Goal: Information Seeking & Learning: Learn about a topic

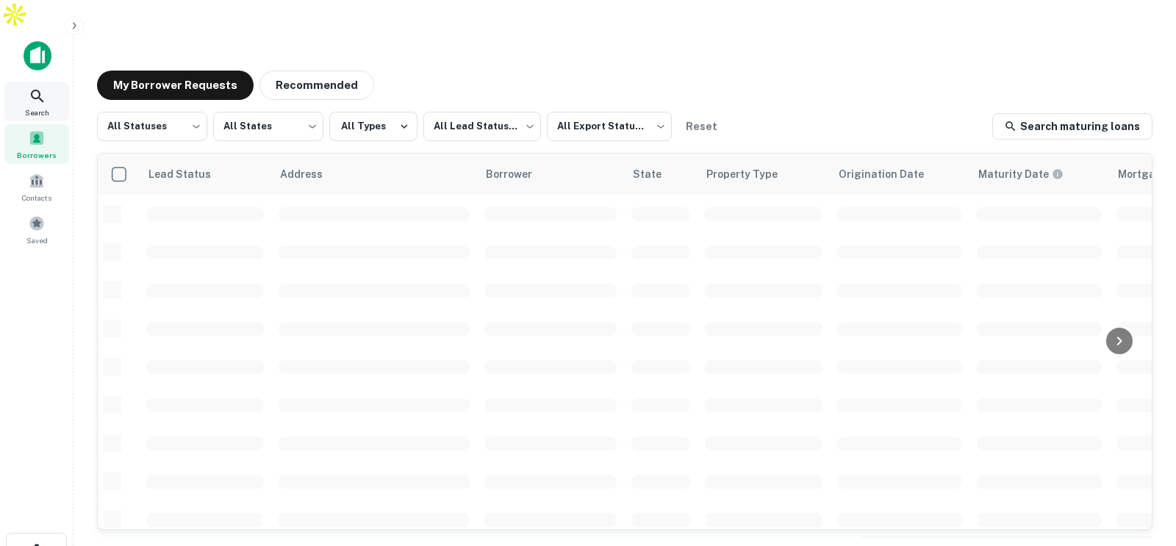
click at [43, 107] on span "Search" at bounding box center [37, 113] width 24 height 12
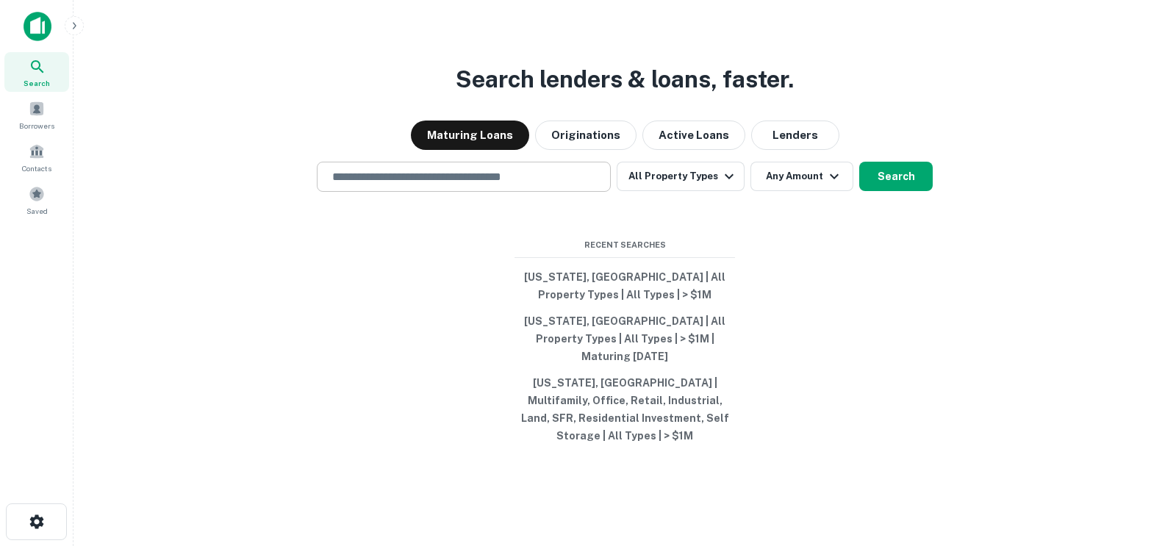
click at [442, 185] on input "text" at bounding box center [463, 176] width 281 height 17
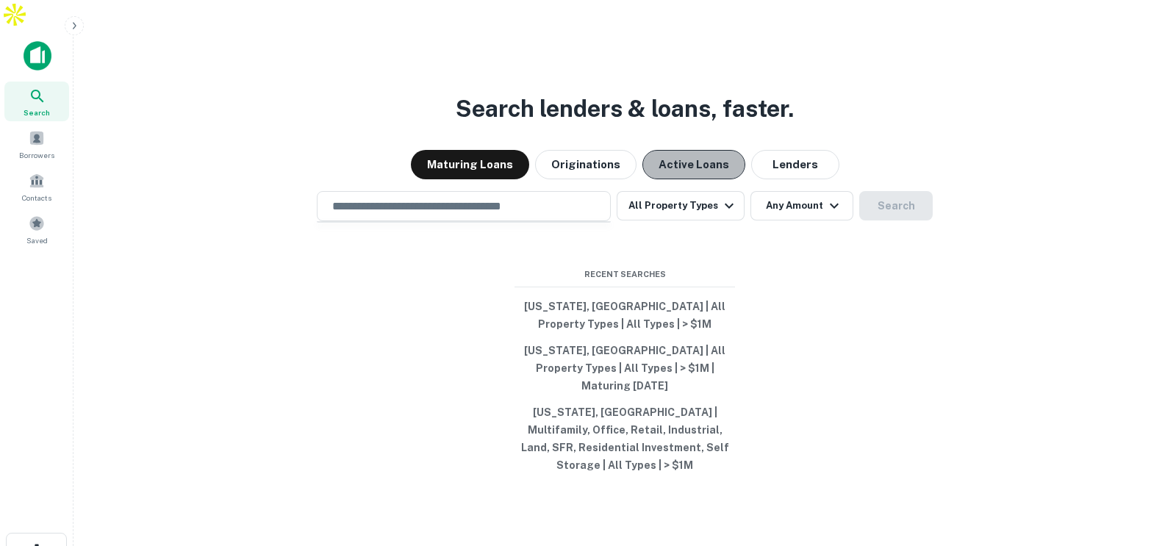
click at [683, 150] on button "Active Loans" at bounding box center [693, 164] width 103 height 29
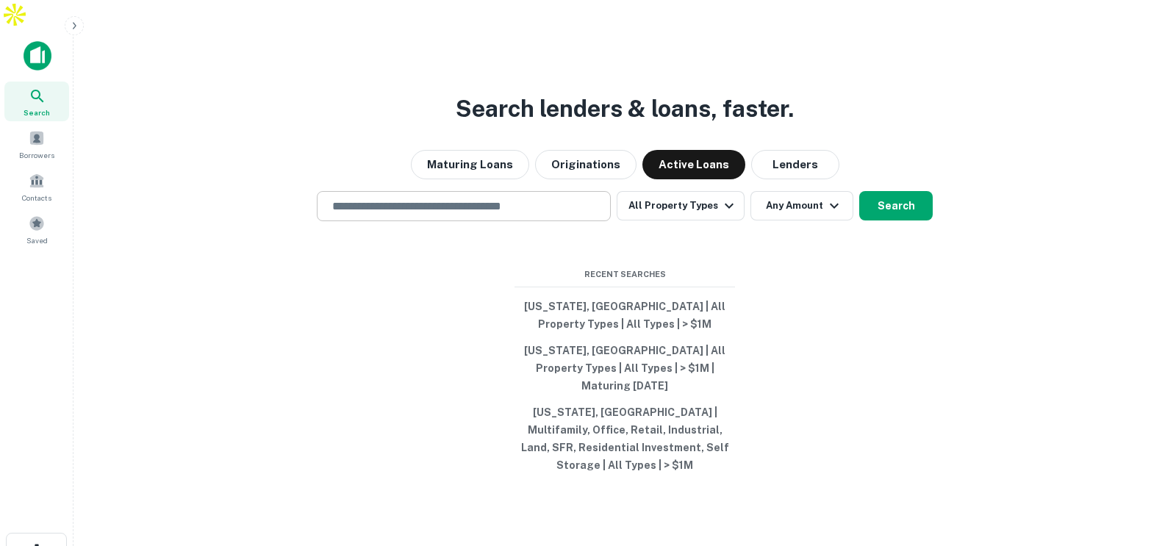
click at [516, 194] on div "​" at bounding box center [464, 206] width 294 height 30
click at [479, 198] on input "text" at bounding box center [463, 206] width 281 height 17
click at [623, 241] on div "Search lenders & loans, faster. Maturing Loans Originations Active Loans Lender…" at bounding box center [624, 338] width 1079 height 546
click at [436, 197] on div "​" at bounding box center [464, 206] width 294 height 30
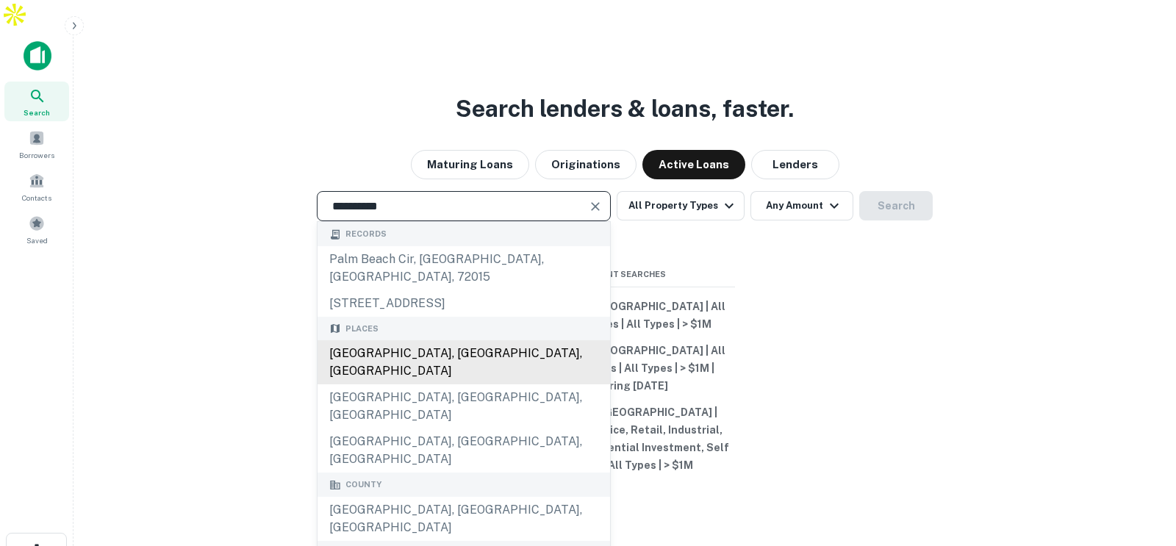
click at [461, 340] on div "[GEOGRAPHIC_DATA], [GEOGRAPHIC_DATA], [GEOGRAPHIC_DATA]" at bounding box center [463, 362] width 292 height 44
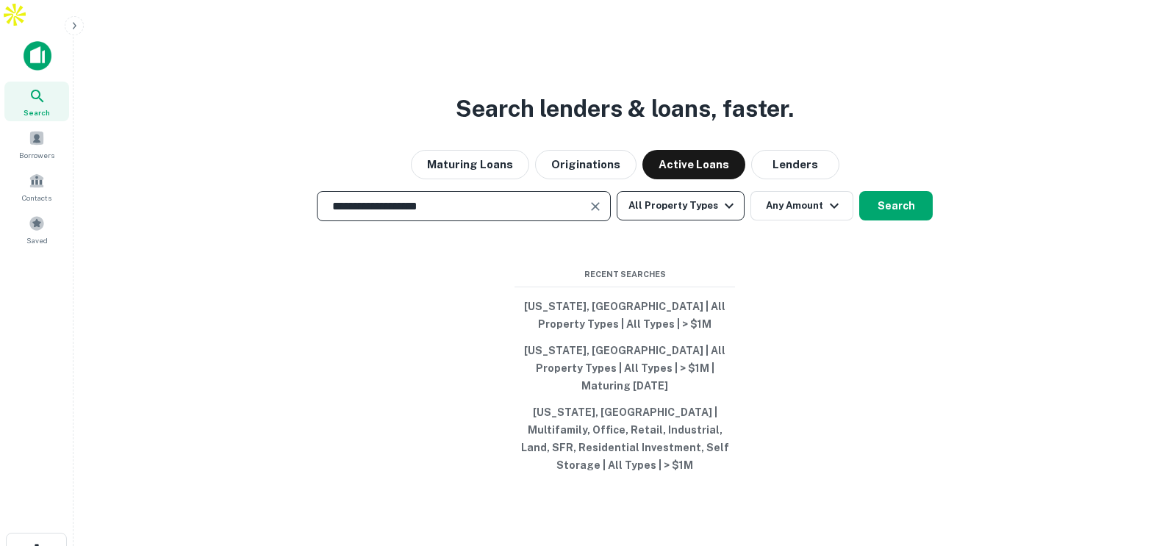
type input "**********"
click at [696, 191] on button "All Property Types" at bounding box center [681, 205] width 128 height 29
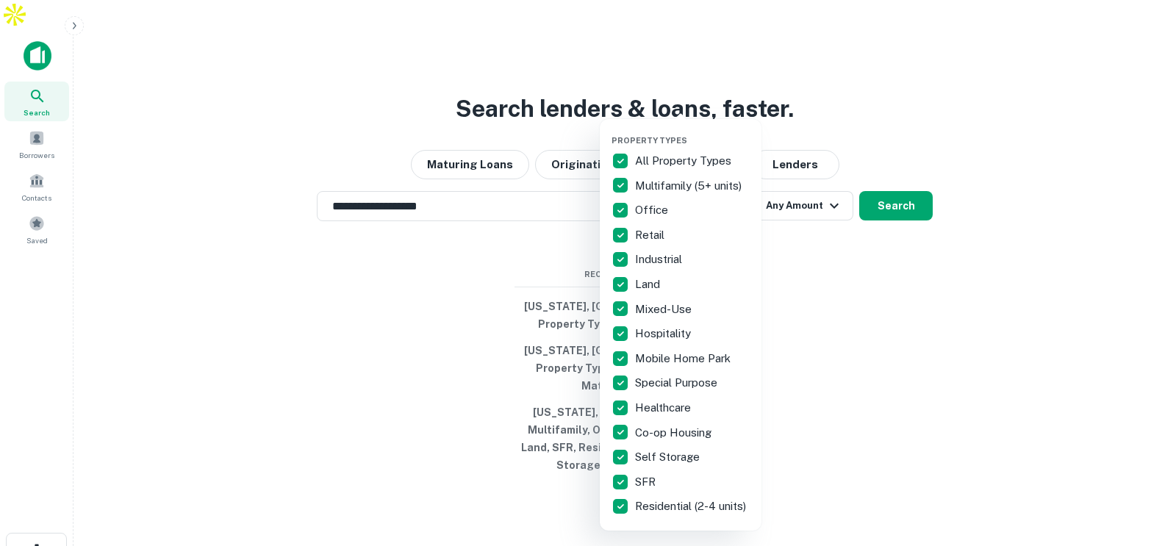
click at [680, 158] on p "All Property Types" at bounding box center [684, 161] width 99 height 18
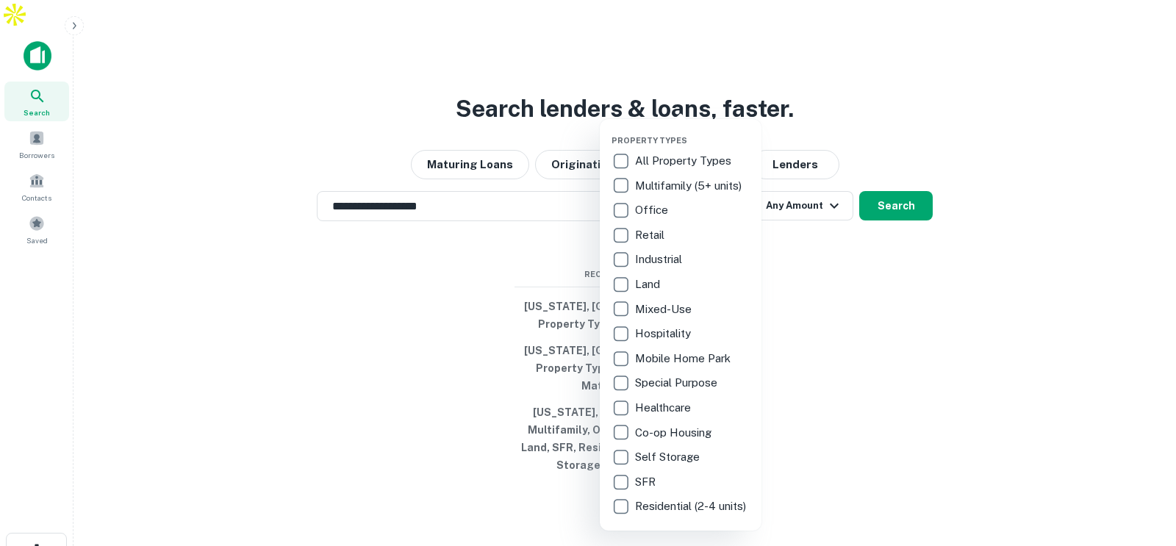
click at [672, 453] on p "Self Storage" at bounding box center [669, 457] width 68 height 18
click at [816, 202] on div at bounding box center [588, 273] width 1176 height 546
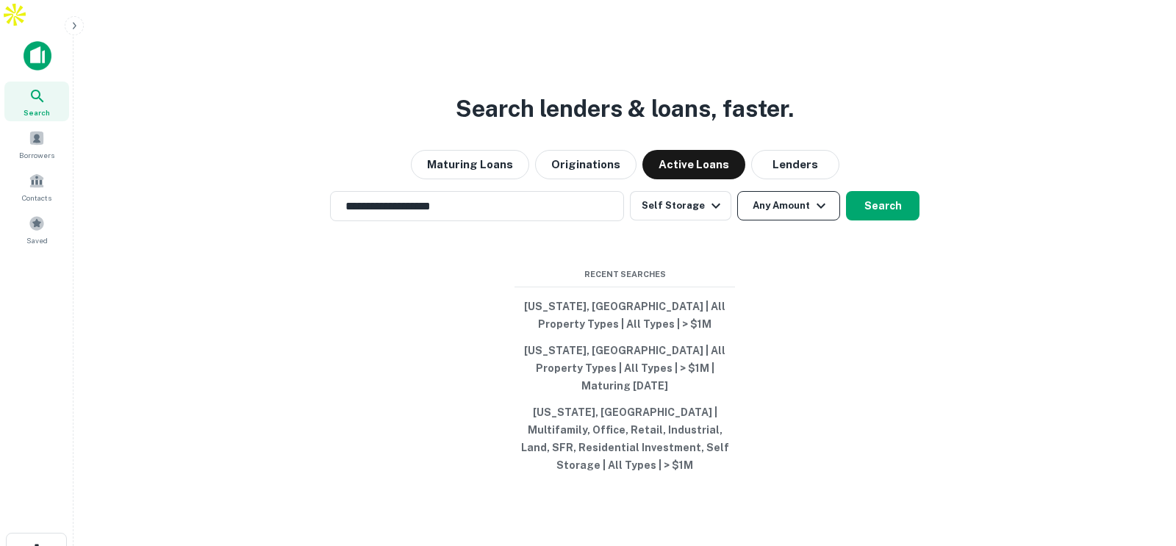
click at [791, 191] on button "Any Amount" at bounding box center [788, 205] width 103 height 29
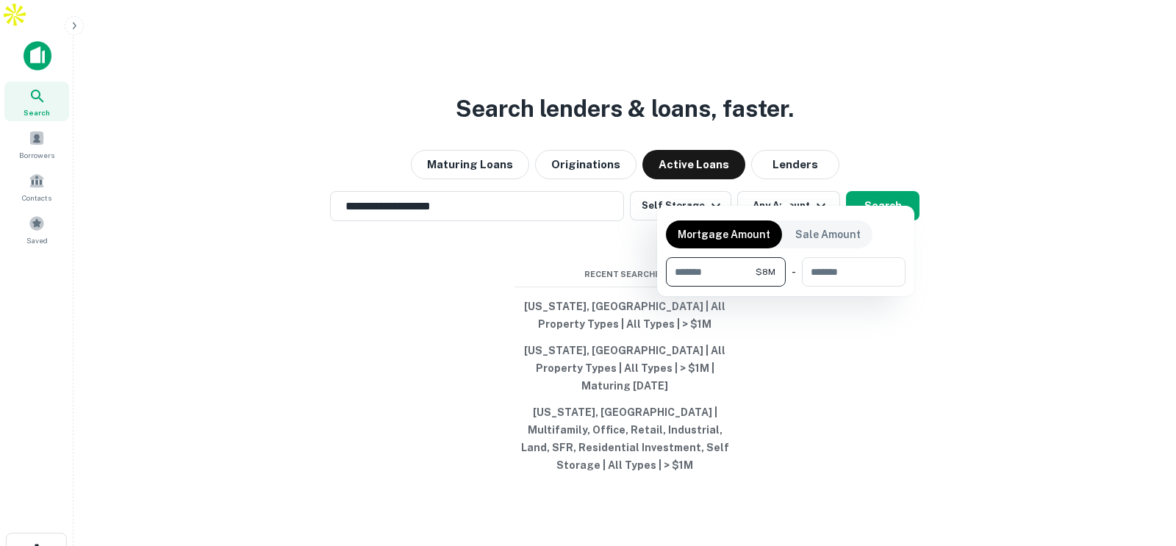
type input "*******"
click at [888, 184] on div at bounding box center [588, 273] width 1176 height 546
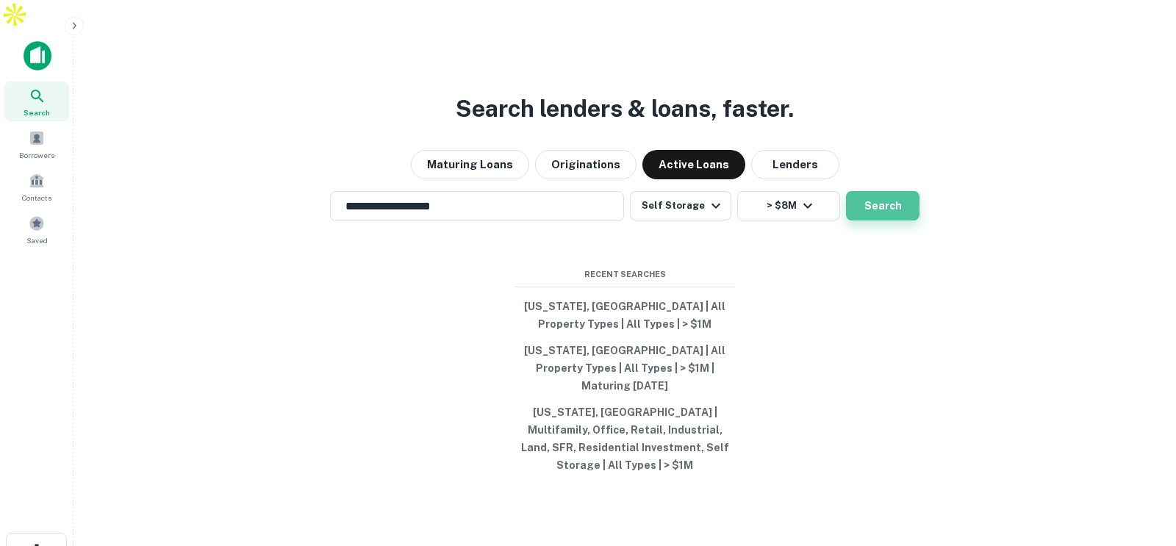
click at [875, 191] on button "Search" at bounding box center [882, 205] width 73 height 29
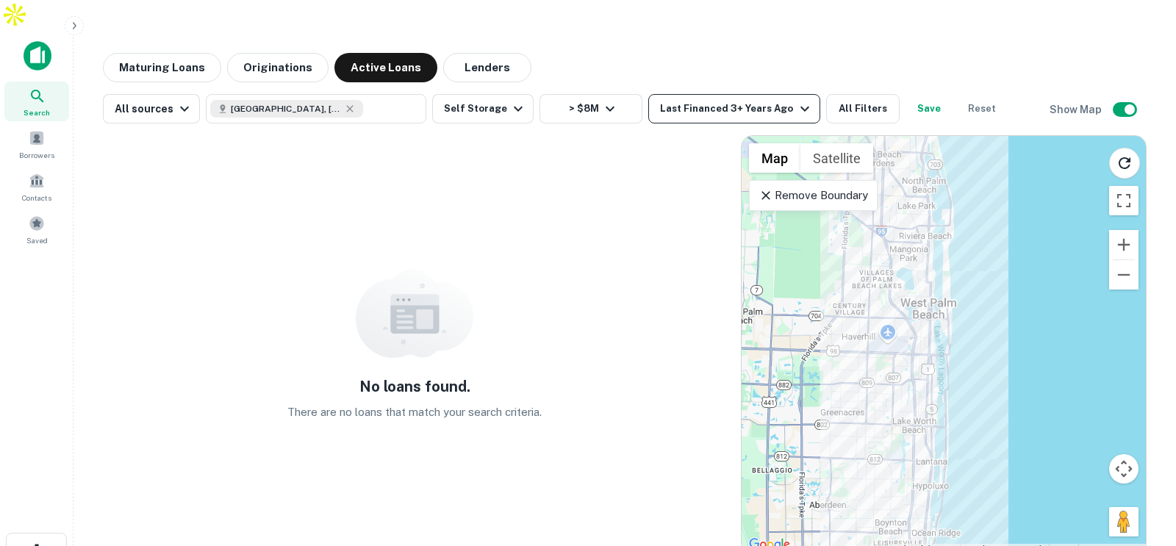
click at [759, 100] on div "Last Financed 3+ Years Ago" at bounding box center [736, 109] width 153 height 18
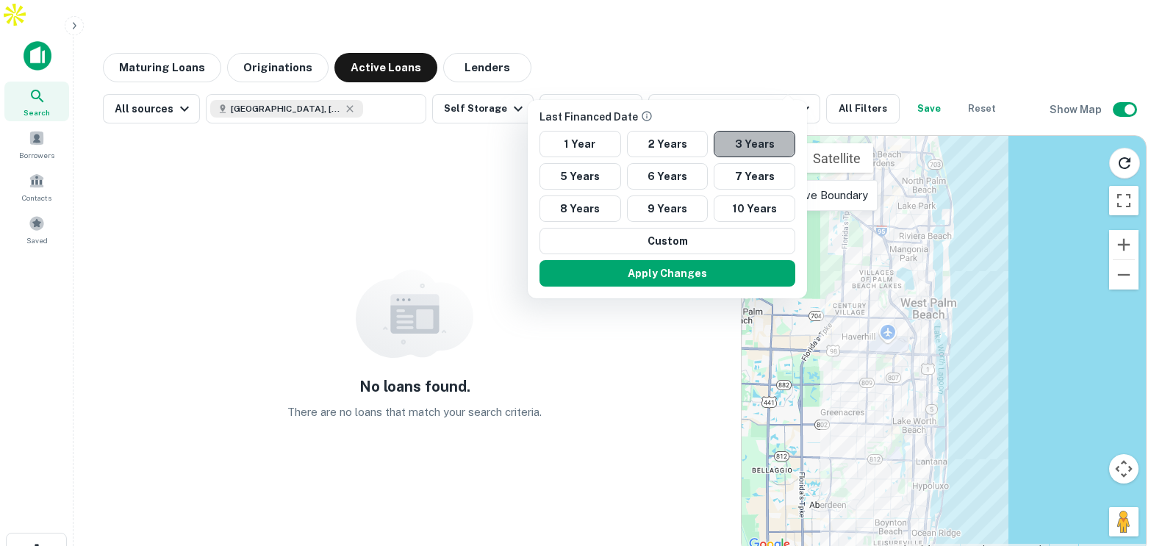
click at [739, 142] on button "3 Years" at bounding box center [755, 144] width 82 height 26
click at [675, 270] on button "Apply Changes" at bounding box center [667, 273] width 256 height 26
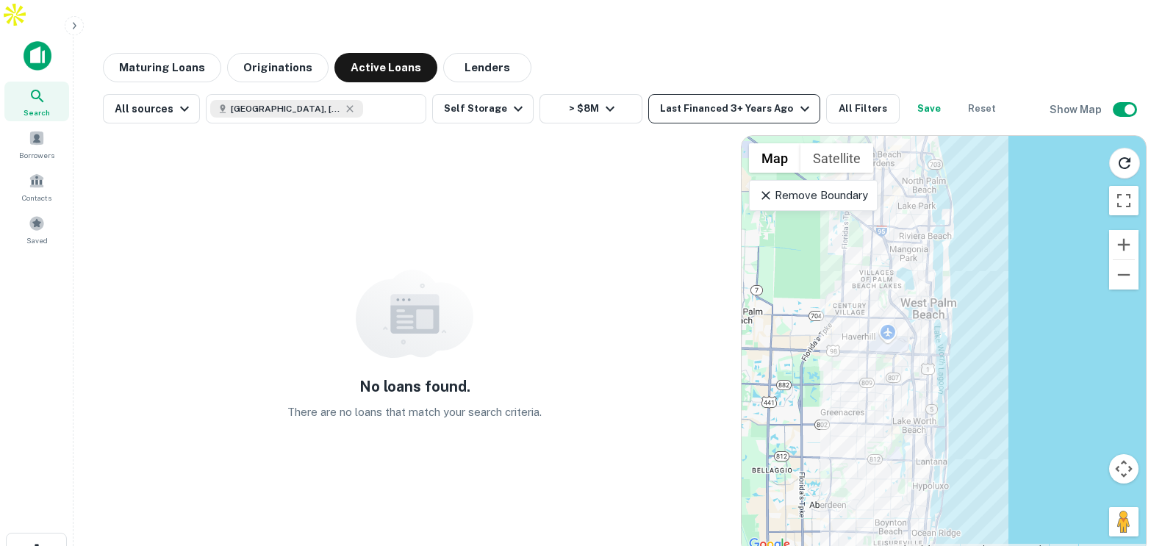
click at [759, 100] on div "Last Financed 3+ Years Ago" at bounding box center [736, 109] width 153 height 18
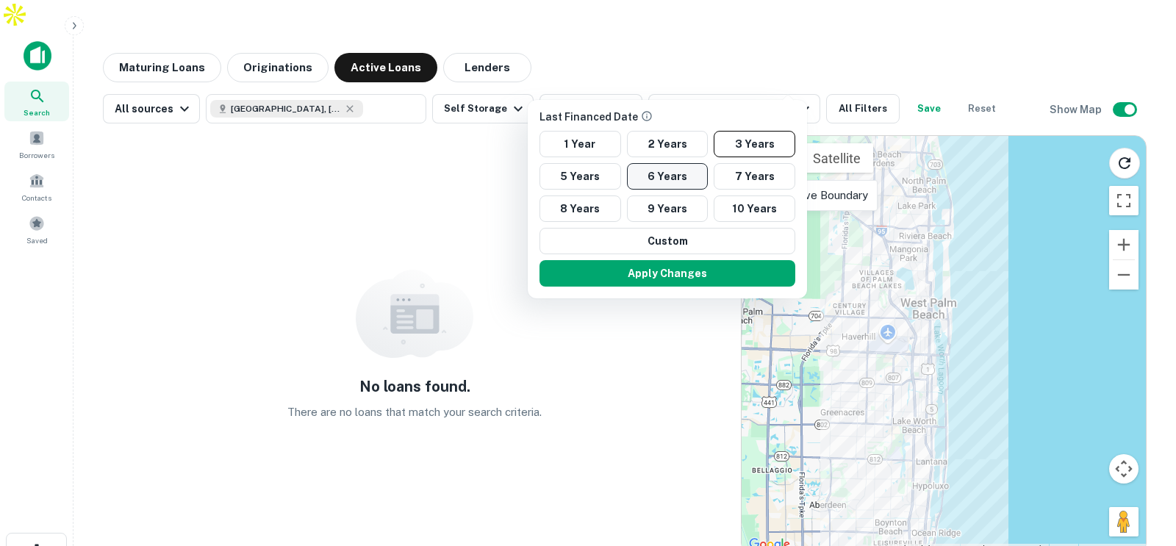
click at [672, 170] on button "6 Years" at bounding box center [668, 176] width 82 height 26
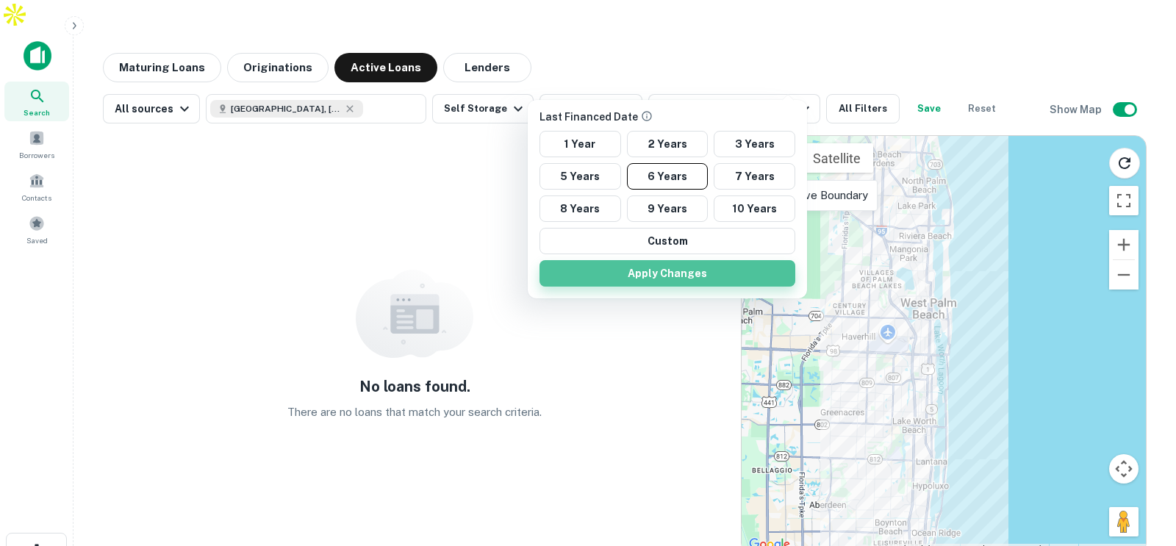
click at [687, 277] on button "Apply Changes" at bounding box center [667, 273] width 256 height 26
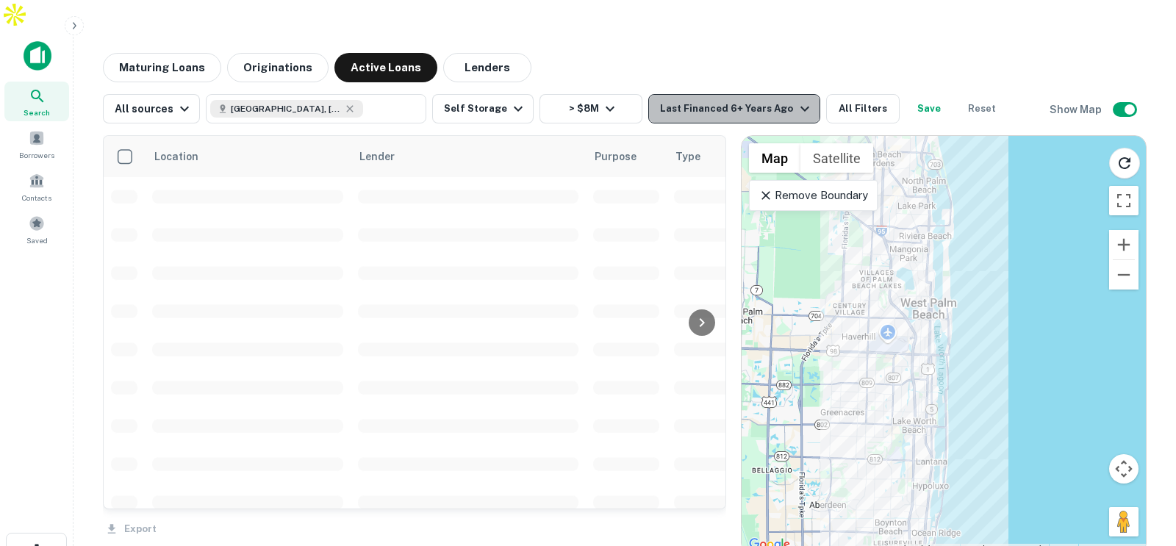
click at [747, 100] on div "Last Financed 6+ Years Ago" at bounding box center [736, 109] width 153 height 18
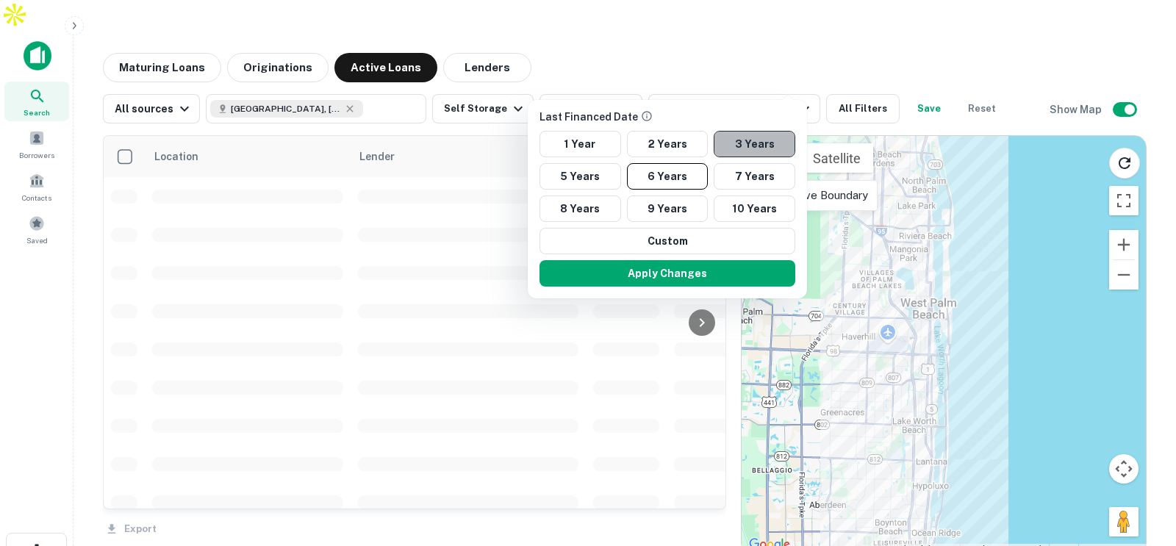
click at [744, 146] on button "3 Years" at bounding box center [755, 144] width 82 height 26
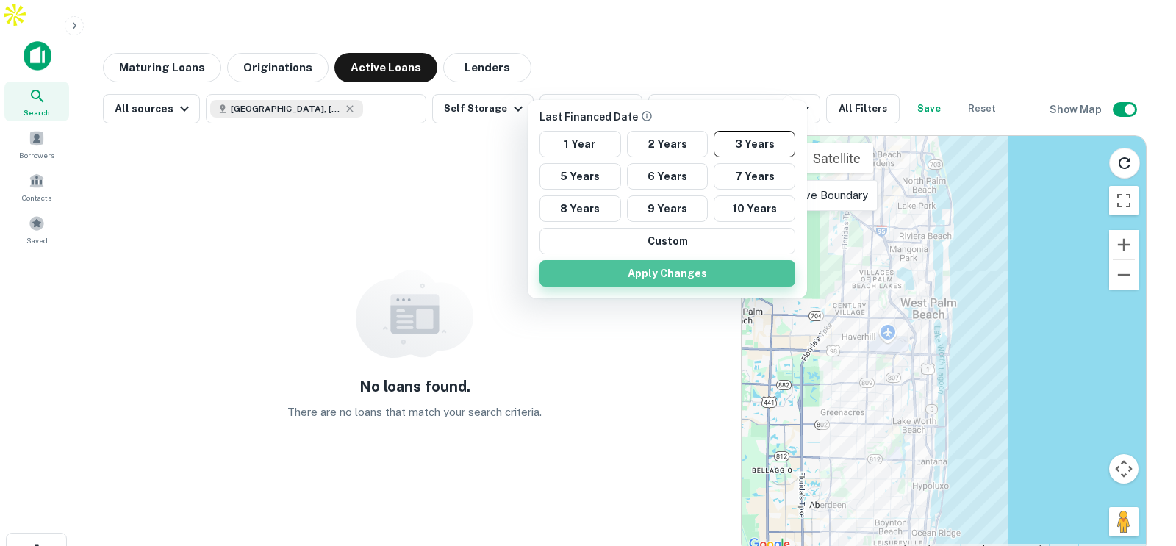
click at [684, 276] on button "Apply Changes" at bounding box center [667, 273] width 256 height 26
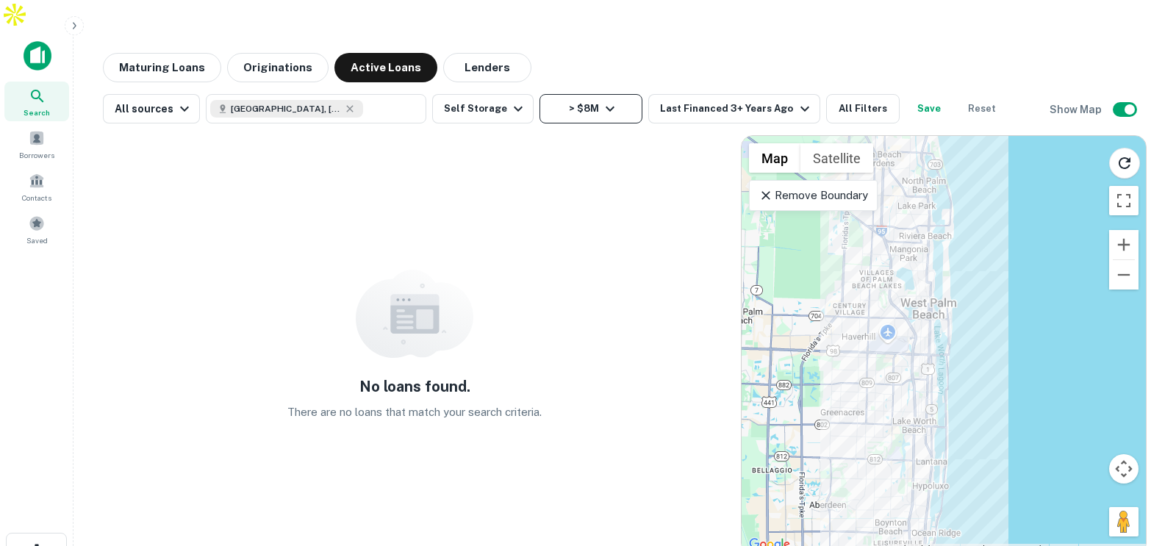
click at [603, 100] on icon "button" at bounding box center [610, 109] width 18 height 18
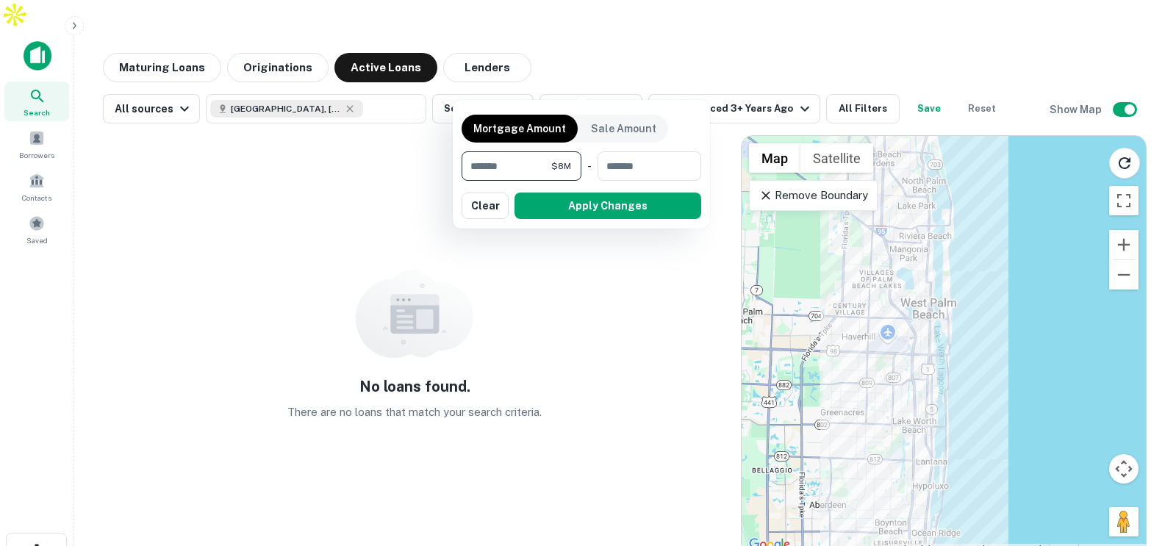
click at [476, 167] on input "*******" at bounding box center [506, 165] width 90 height 29
type input "*"
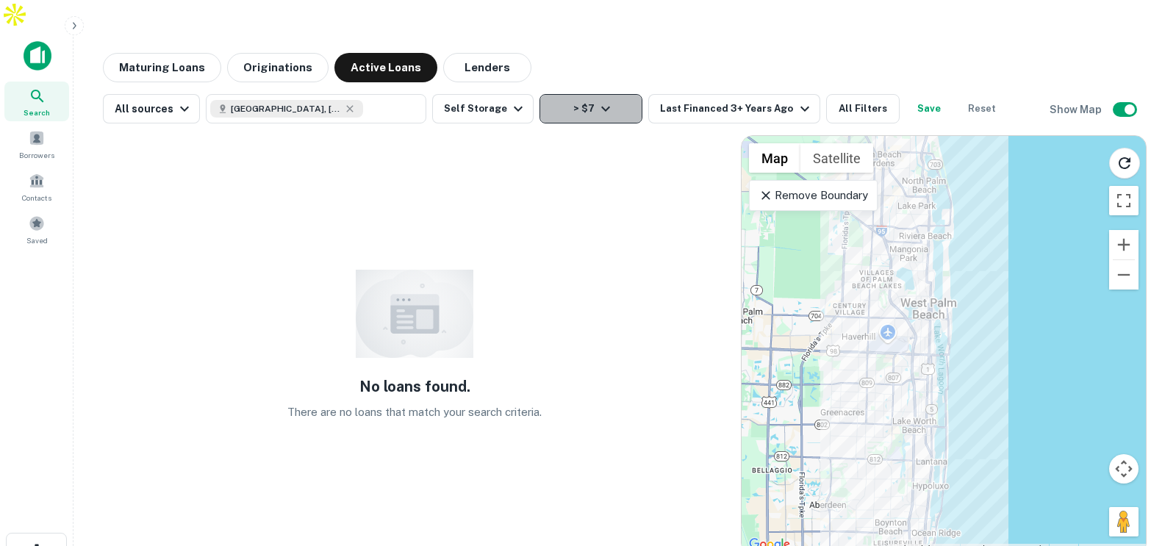
click at [606, 94] on button "> $7" at bounding box center [590, 108] width 103 height 29
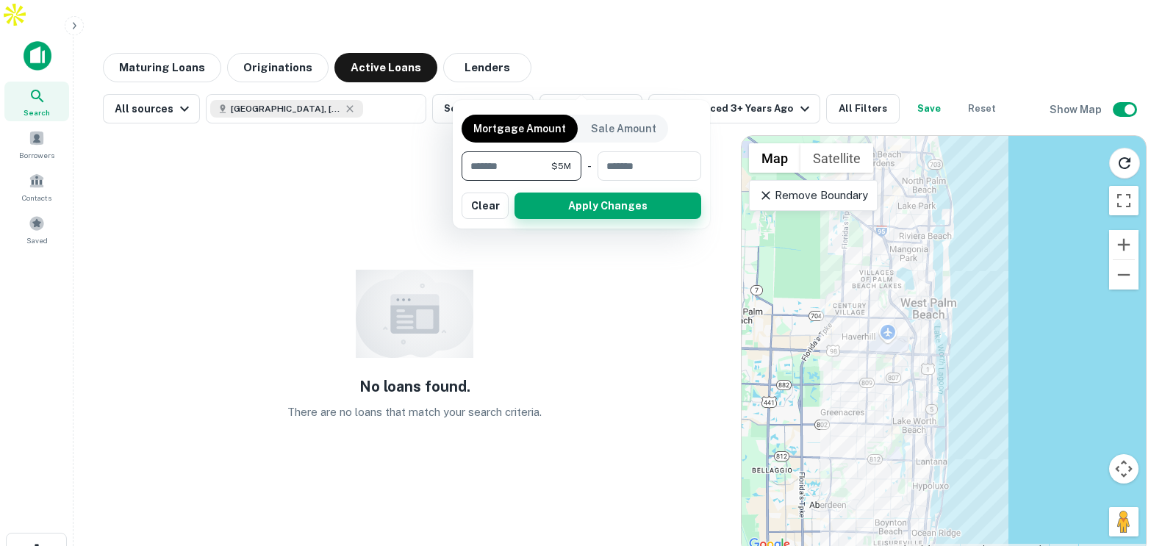
type input "*******"
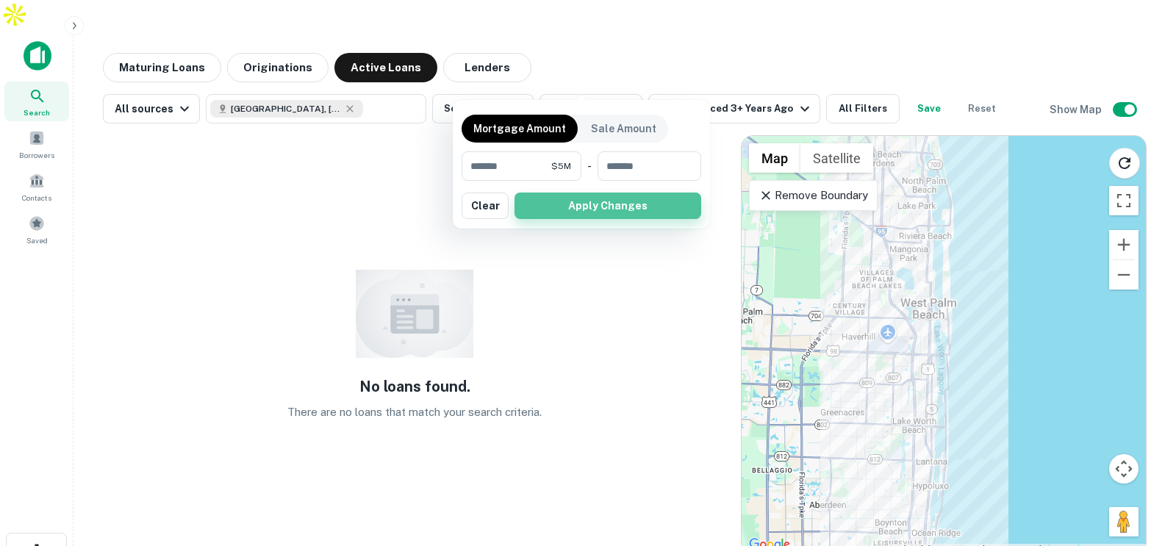
click at [583, 204] on button "Apply Changes" at bounding box center [607, 206] width 187 height 26
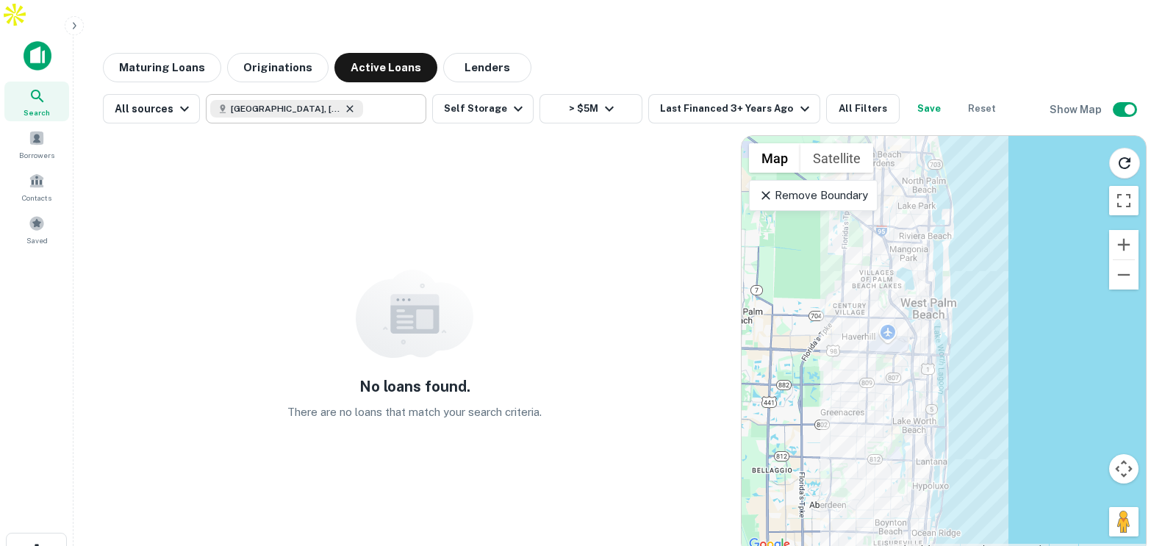
click at [344, 103] on icon at bounding box center [350, 109] width 12 height 12
type input "**********"
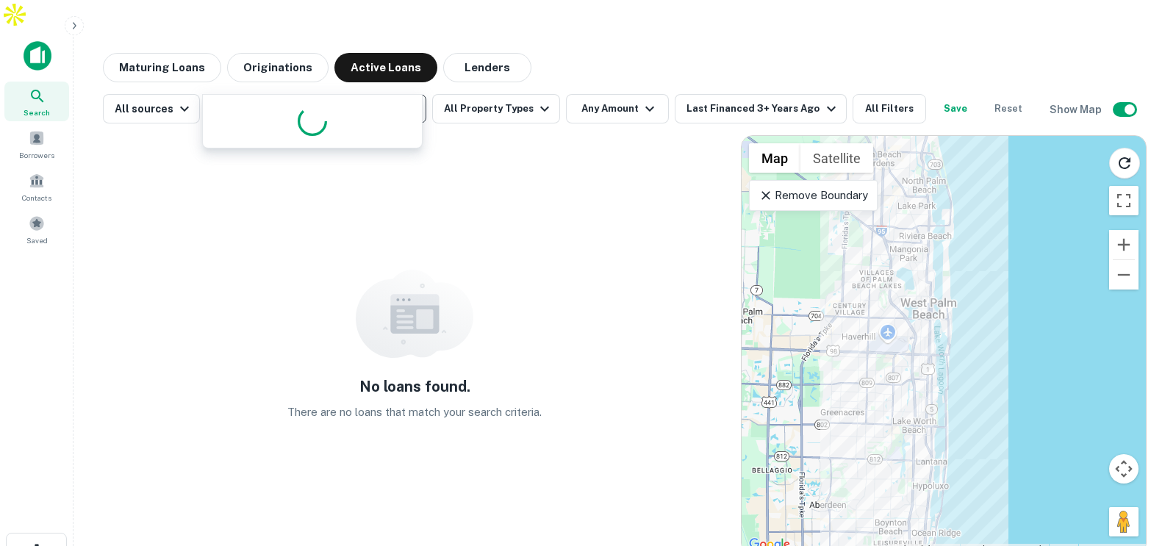
click at [309, 98] on input "**********" at bounding box center [303, 108] width 187 height 21
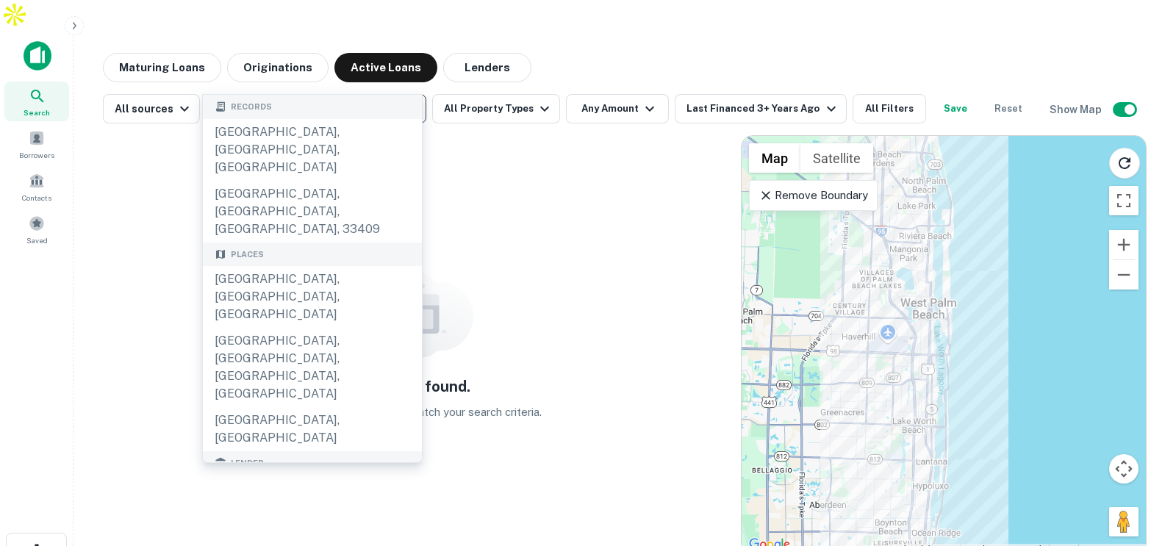
click at [406, 104] on icon "Clear" at bounding box center [410, 108] width 9 height 9
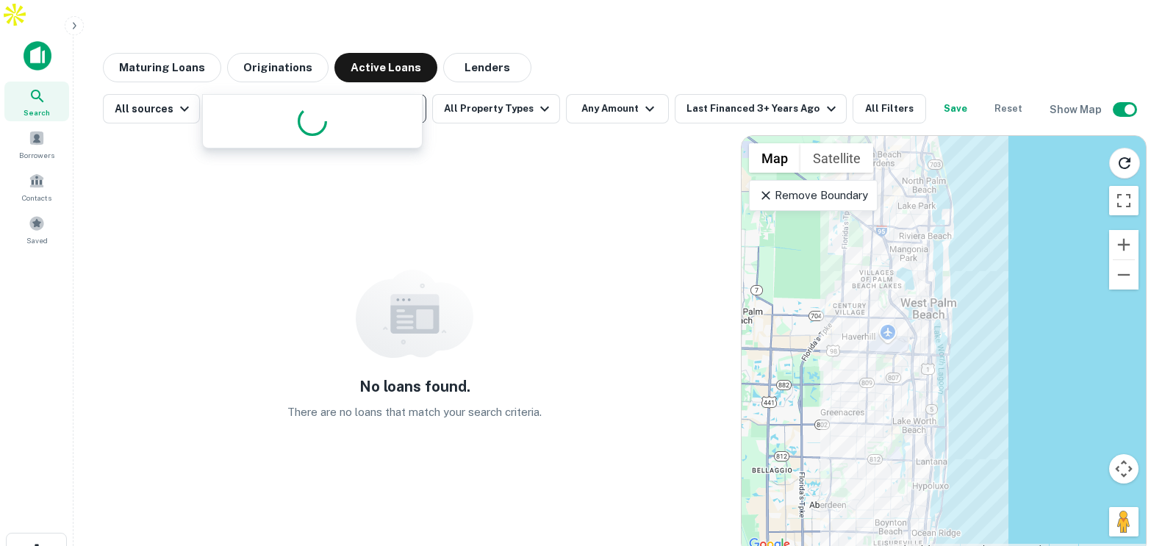
type input "*******"
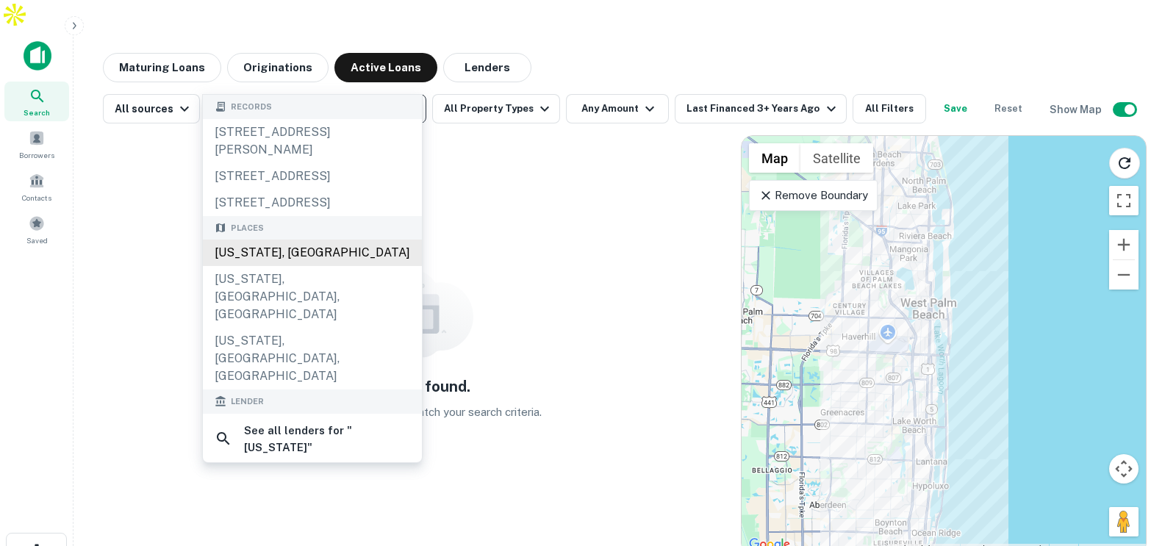
click at [298, 256] on div "[US_STATE], [GEOGRAPHIC_DATA]" at bounding box center [312, 253] width 219 height 26
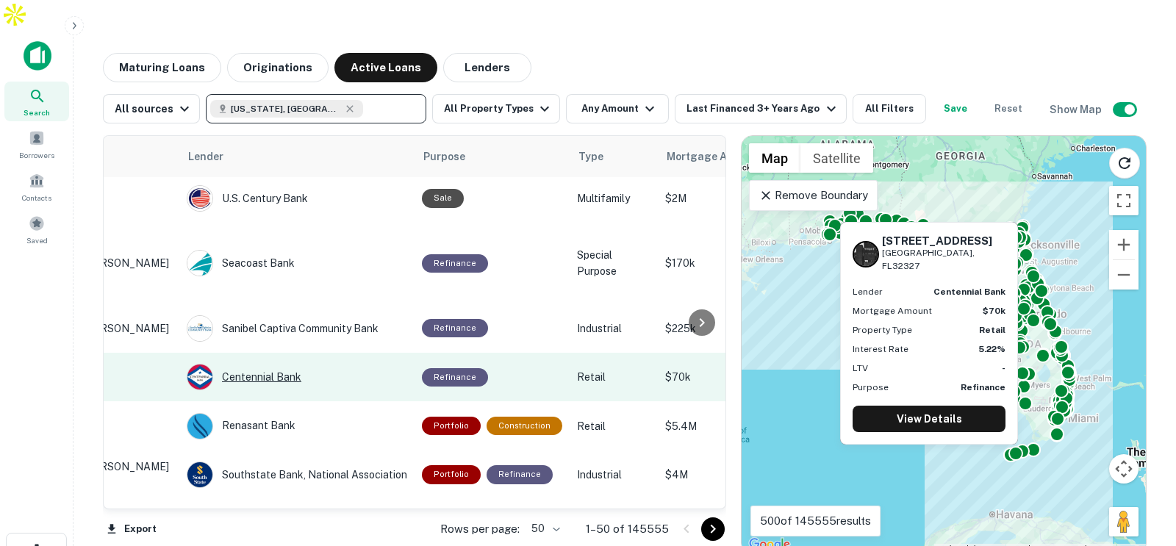
scroll to position [921, 0]
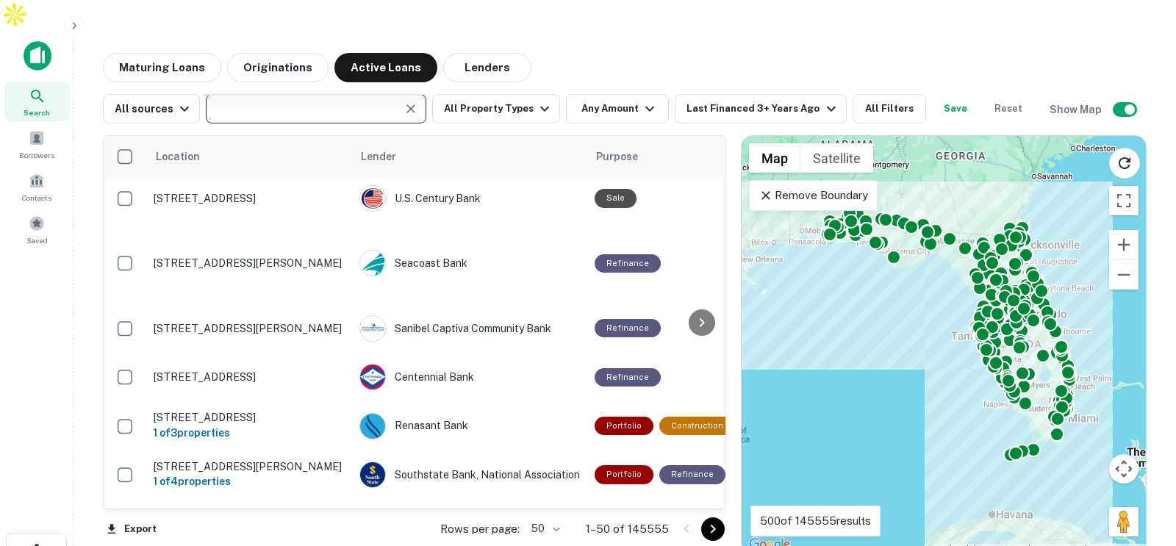
type input "**********"
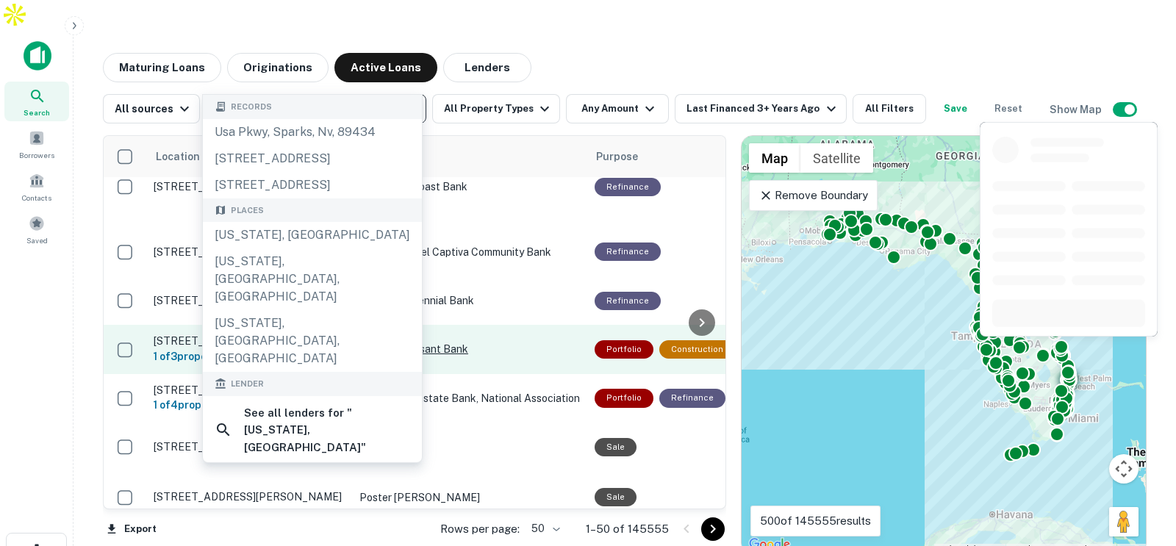
scroll to position [1005, 0]
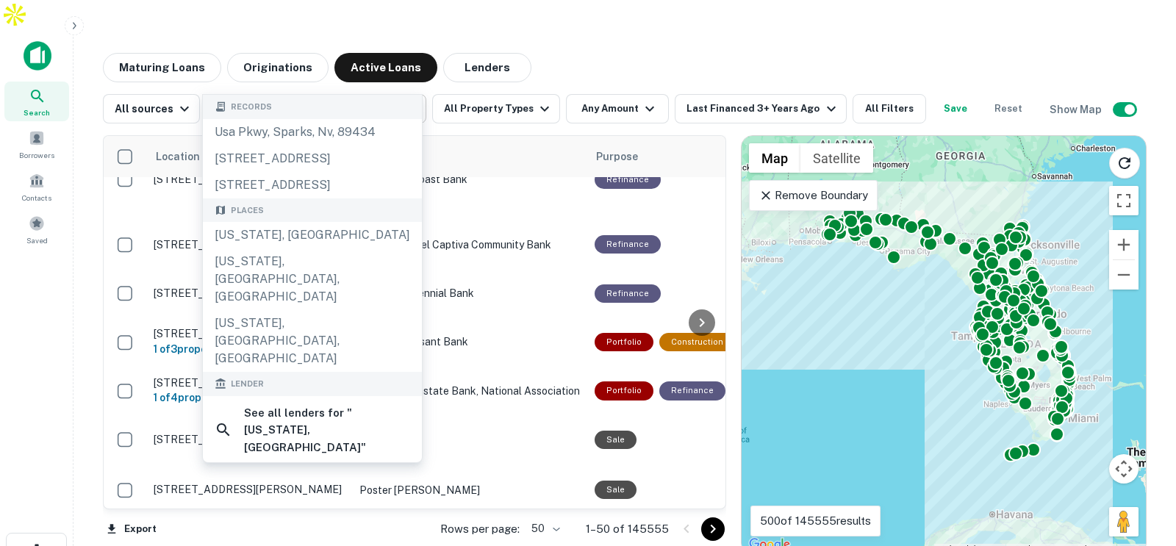
click at [38, 350] on div "Search Borrowers Contacts Saved" at bounding box center [36, 279] width 73 height 500
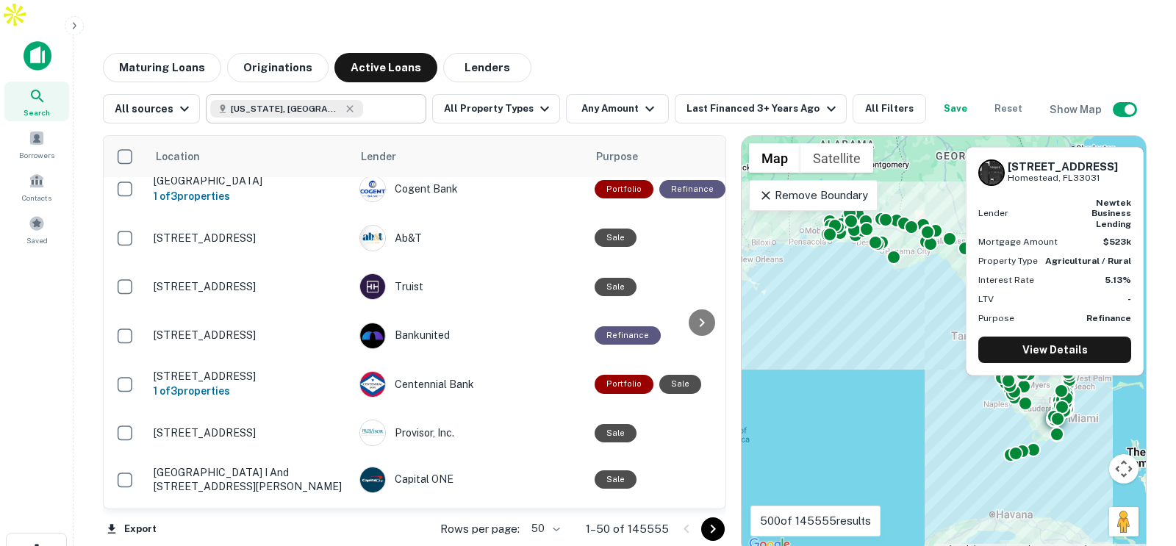
scroll to position [938, 0]
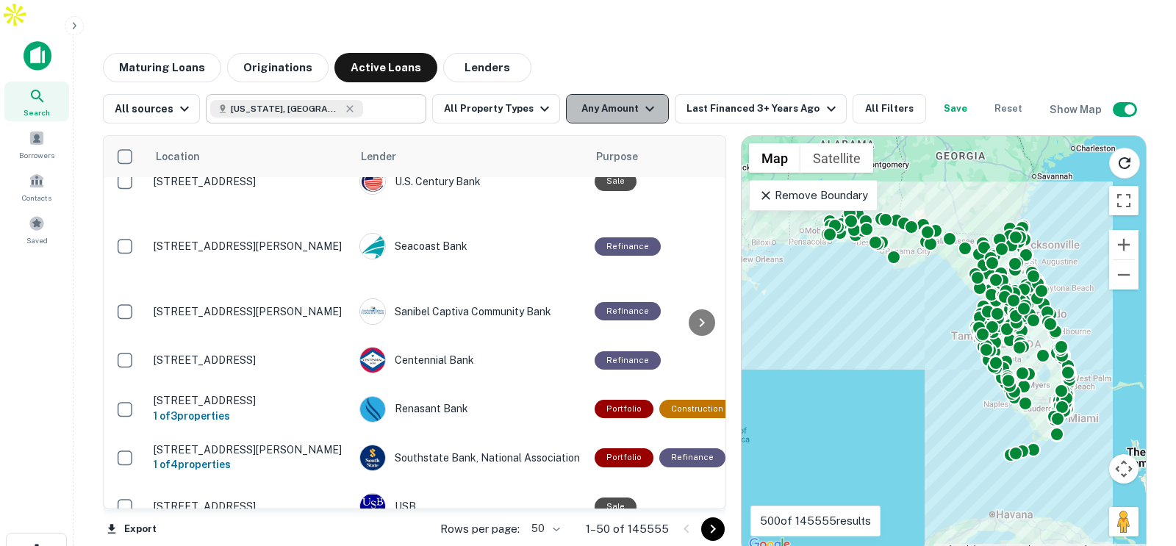
click at [625, 94] on button "Any Amount" at bounding box center [617, 108] width 103 height 29
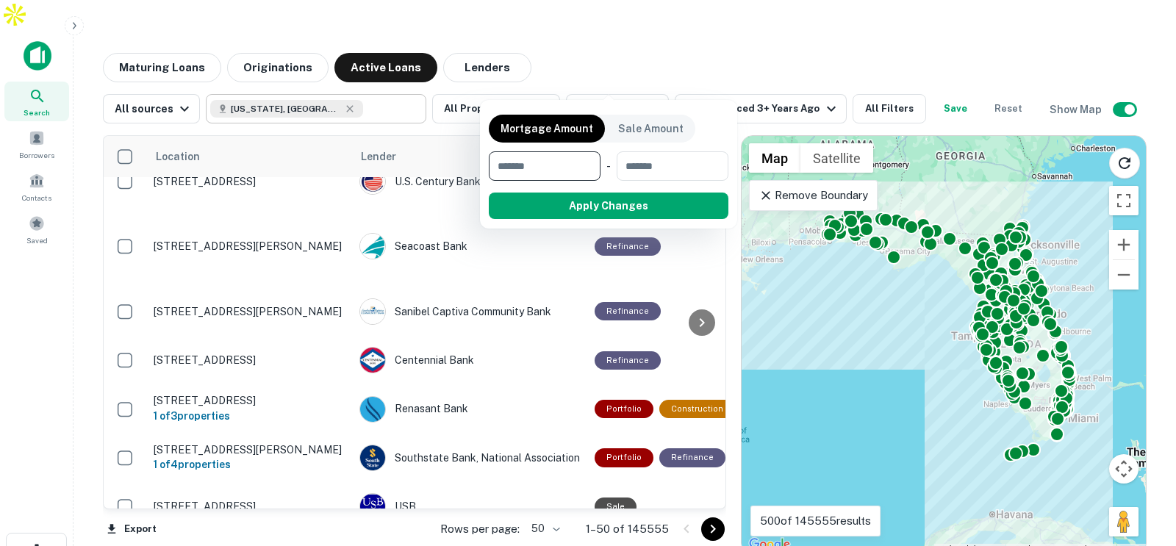
click at [542, 165] on input "number" at bounding box center [539, 165] width 101 height 29
type input "*******"
click at [592, 204] on button "Apply Changes" at bounding box center [635, 206] width 187 height 26
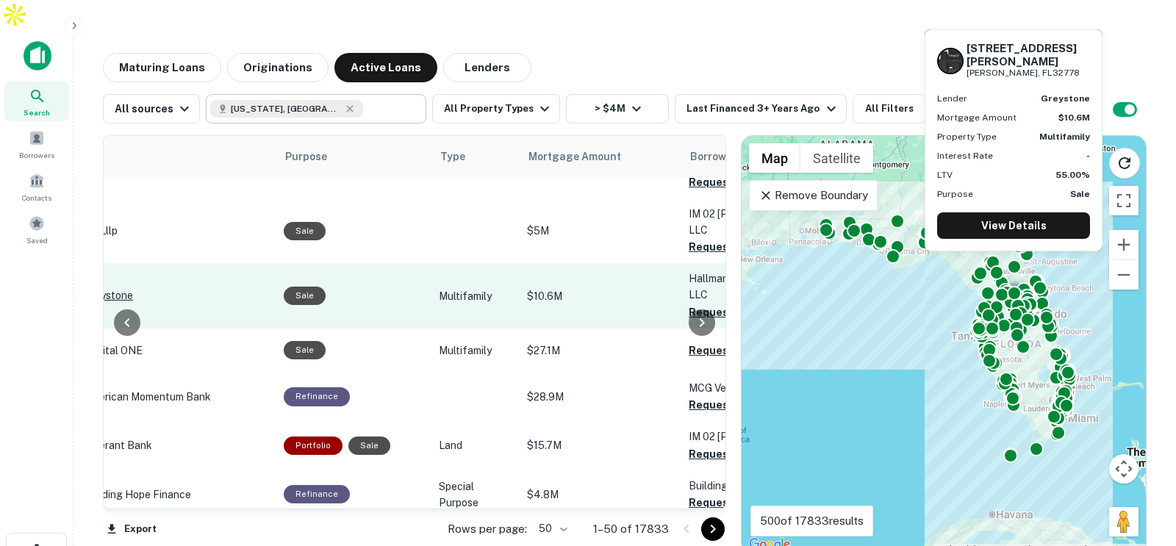
scroll to position [484, 311]
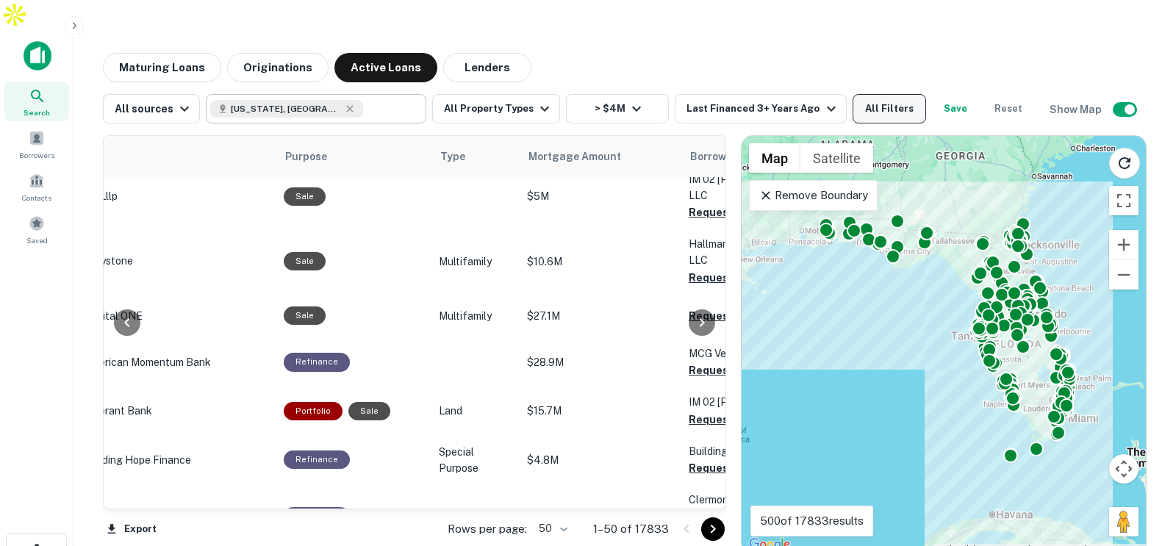
click at [875, 94] on button "All Filters" at bounding box center [888, 108] width 73 height 29
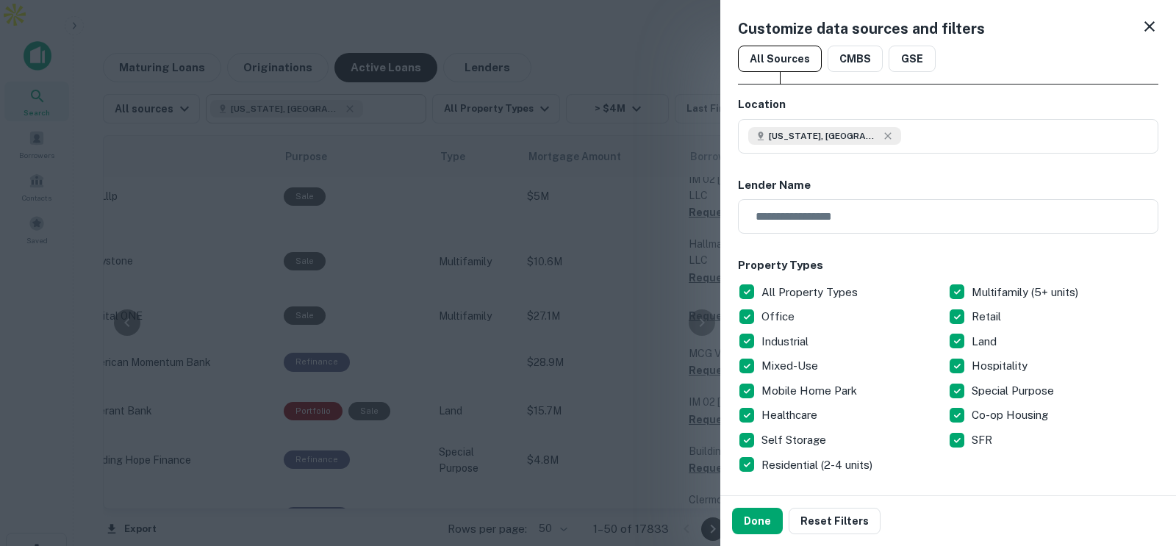
click at [791, 299] on p "All Property Types" at bounding box center [810, 293] width 99 height 18
click at [818, 434] on p "Self Storage" at bounding box center [795, 440] width 68 height 18
click at [803, 341] on p "Industrial" at bounding box center [786, 342] width 50 height 18
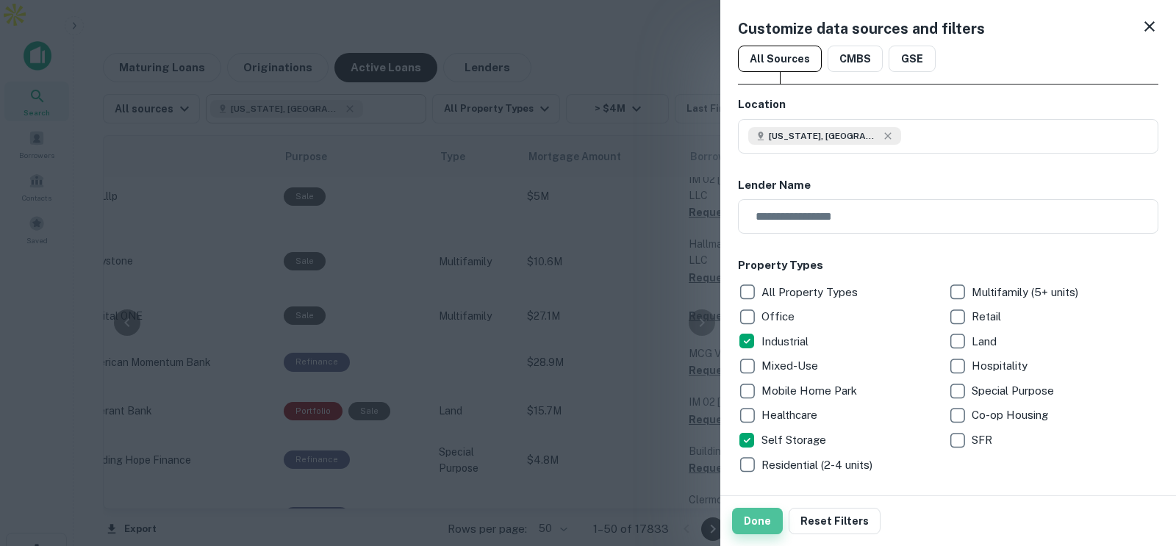
click at [752, 529] on button "Done" at bounding box center [757, 521] width 51 height 26
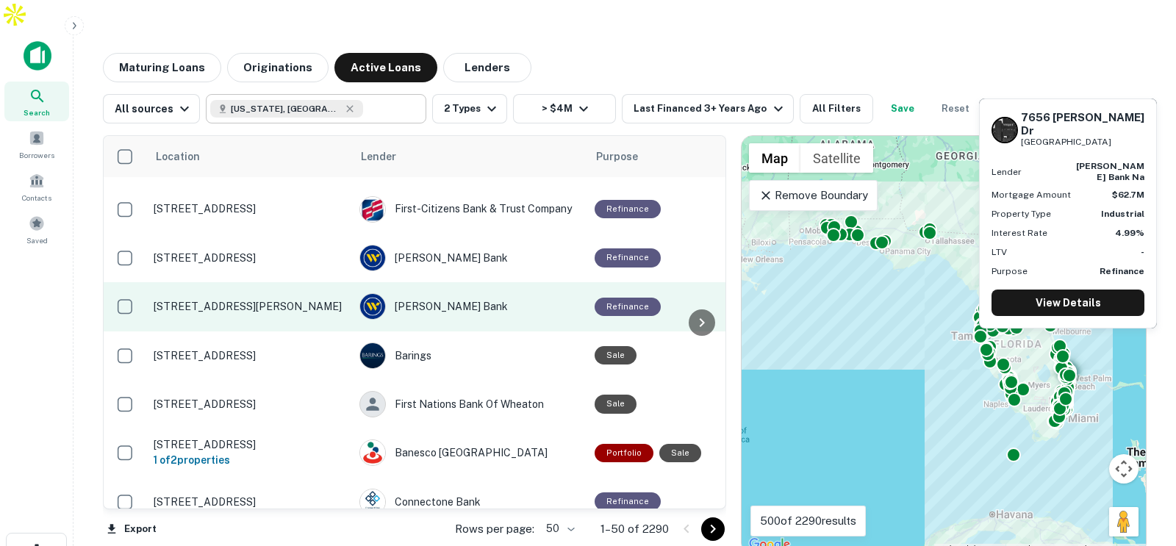
scroll to position [448, 35]
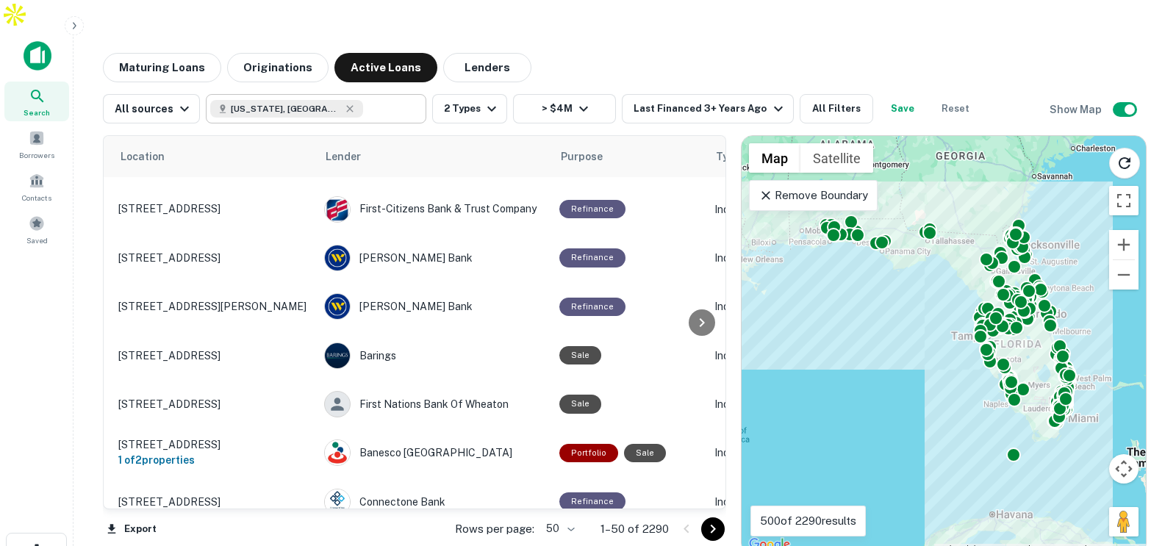
click at [678, 53] on div "Maturing Loans Originations Active Loans Lenders" at bounding box center [625, 67] width 1044 height 29
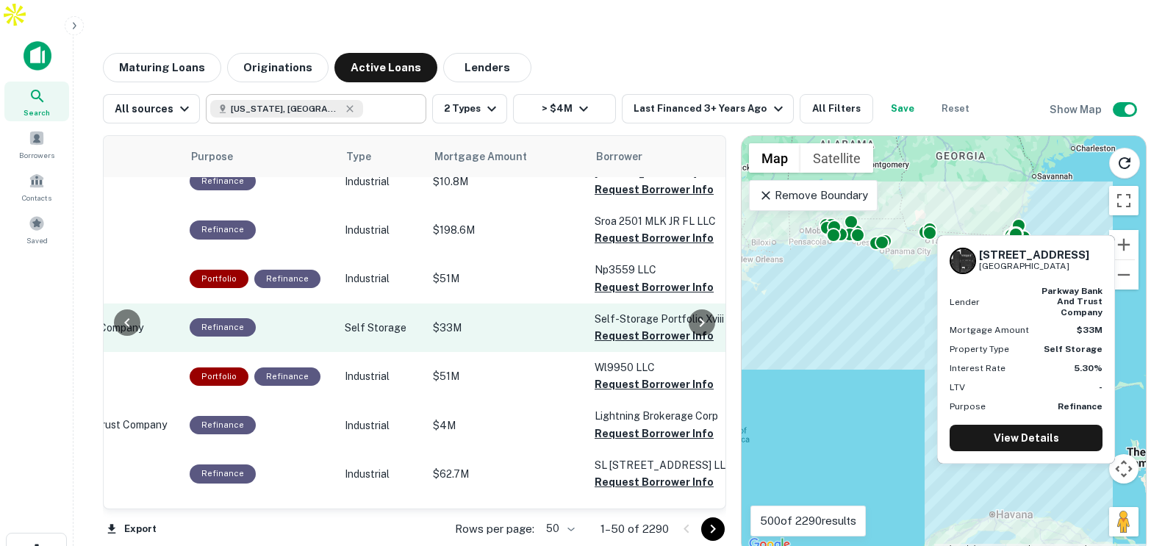
scroll to position [231, 432]
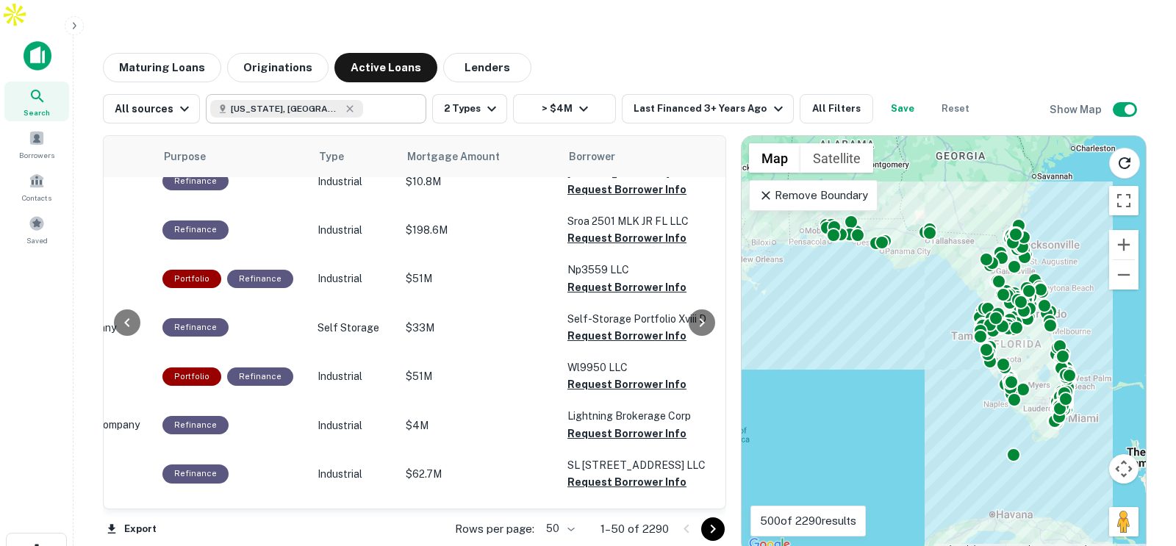
click at [586, 53] on div "Maturing Loans Originations Active Loans Lenders" at bounding box center [625, 67] width 1044 height 29
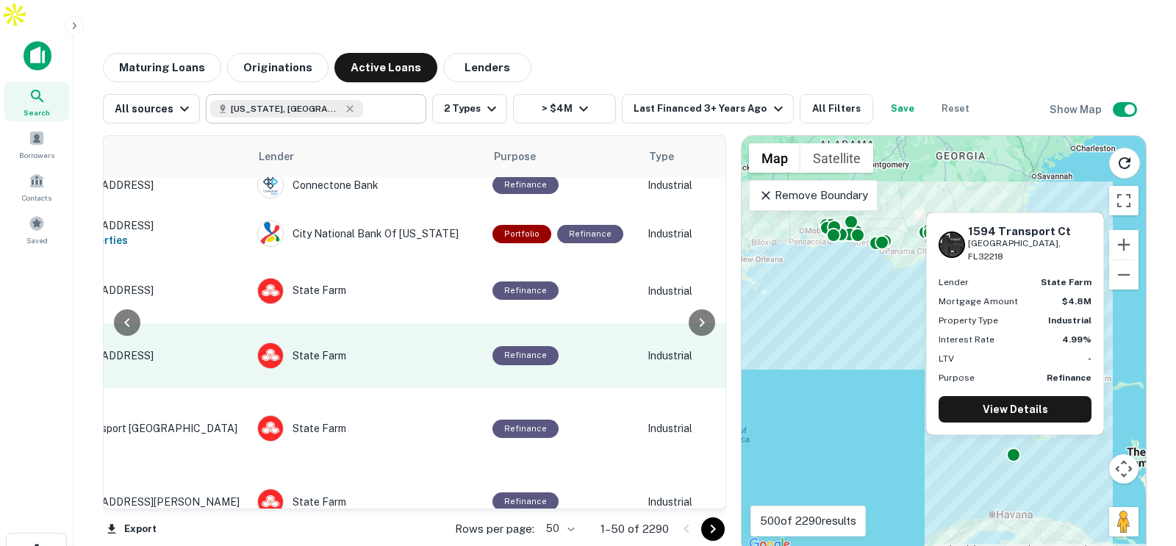
scroll to position [765, 102]
